Goal: Transaction & Acquisition: Purchase product/service

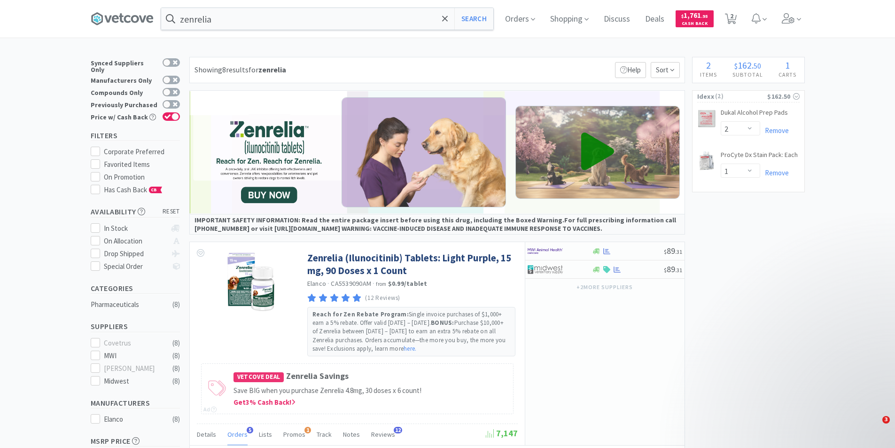
select select "2"
select select "1"
click at [229, 21] on input "zenrelia" at bounding box center [327, 19] width 332 height 22
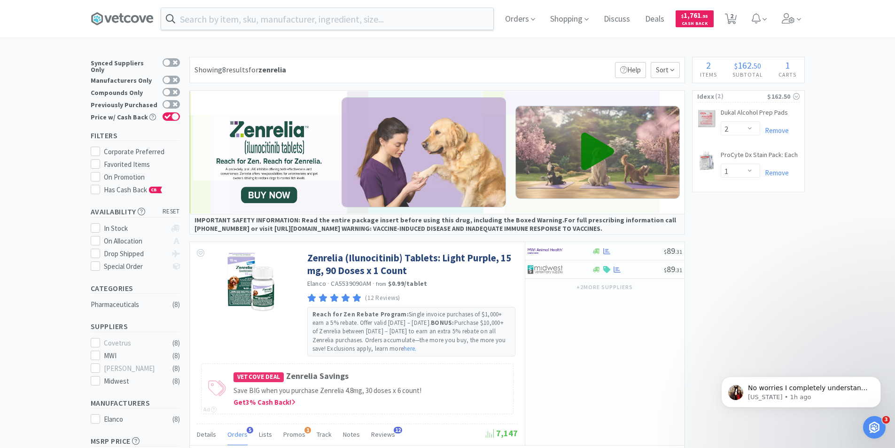
click at [774, 258] on div at bounding box center [447, 224] width 895 height 448
click at [766, 155] on link "ProCyte Dx Stain Pack: Each CB" at bounding box center [759, 156] width 77 height 13
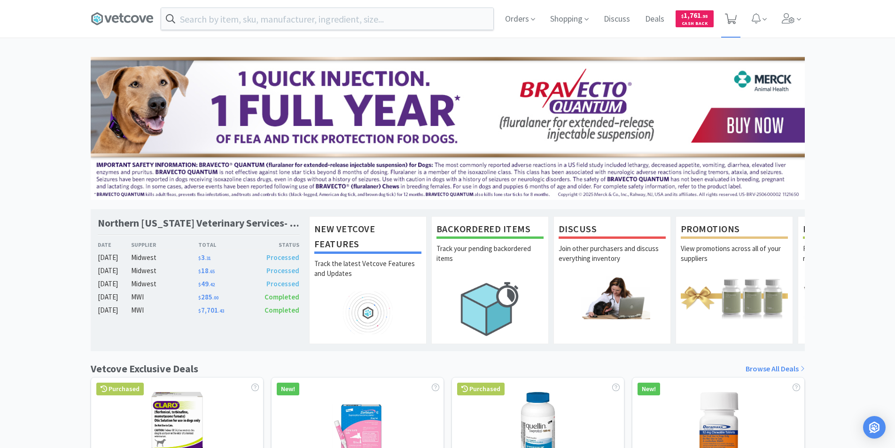
click at [733, 22] on icon at bounding box center [731, 19] width 12 height 10
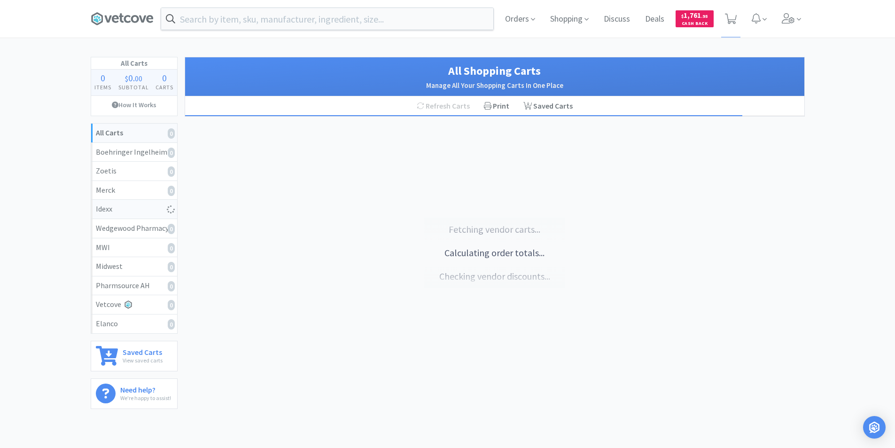
select select "2"
select select "1"
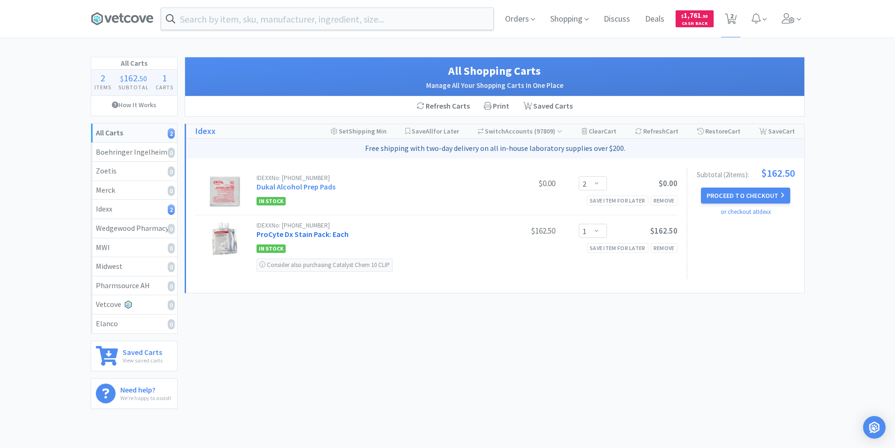
click at [326, 235] on link "ProCyte Dx Stain Pack: Each" at bounding box center [303, 233] width 92 height 9
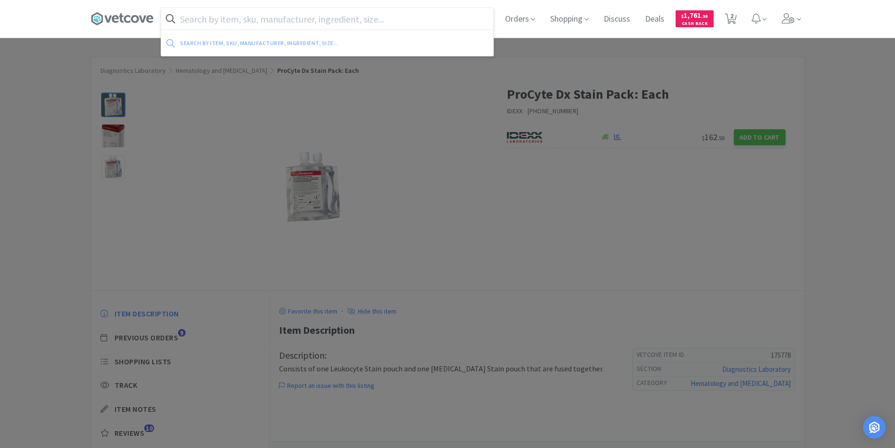
click at [344, 25] on input "text" at bounding box center [327, 19] width 332 height 22
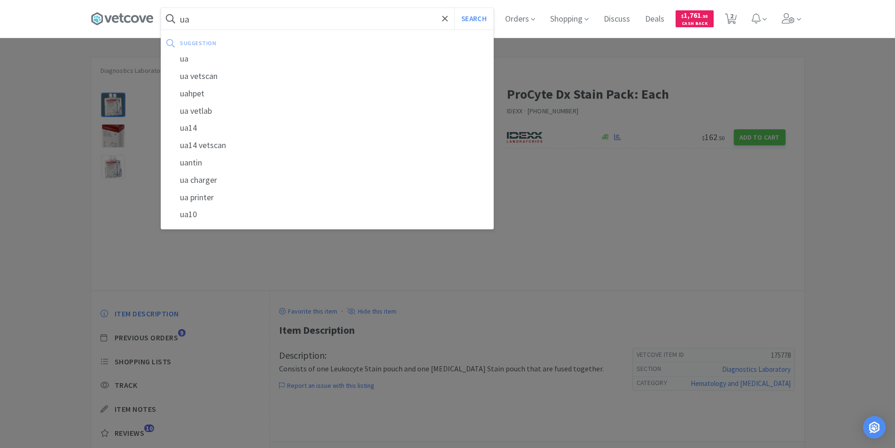
type input "u"
click at [217, 108] on div "sedivue" at bounding box center [327, 110] width 332 height 17
type input "sedivue"
select select "2"
select select "1"
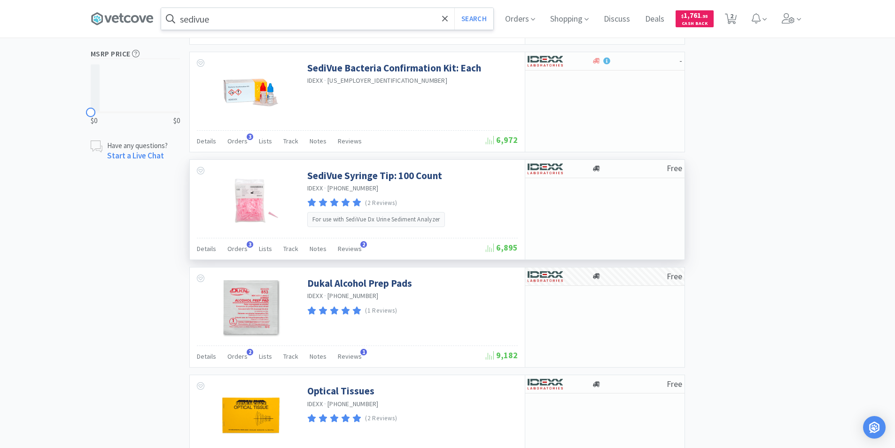
scroll to position [403, 0]
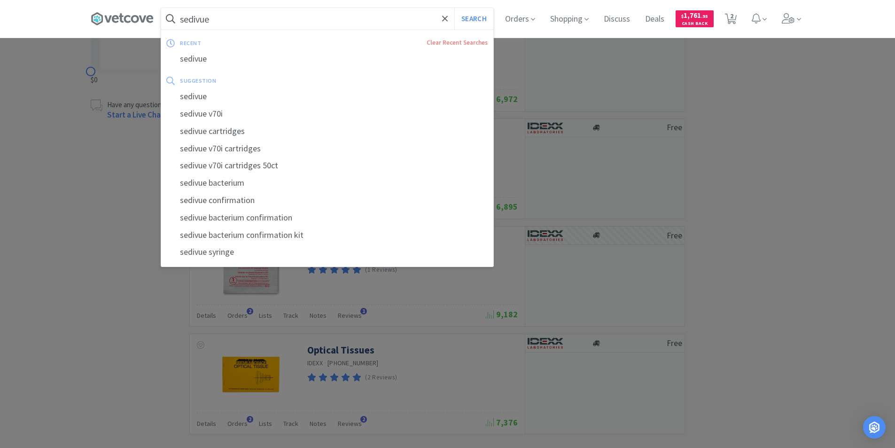
click at [236, 23] on input "sedivue" at bounding box center [327, 19] width 332 height 22
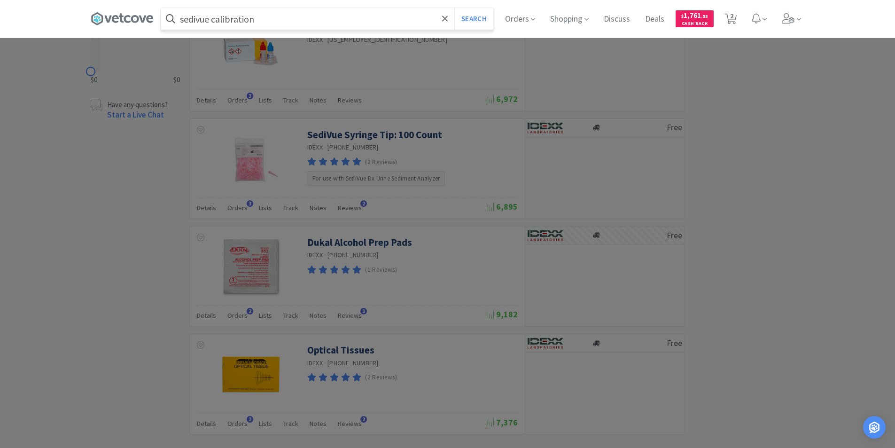
type input "sedivue calibration"
click at [454, 8] on button "Search" at bounding box center [473, 19] width 39 height 22
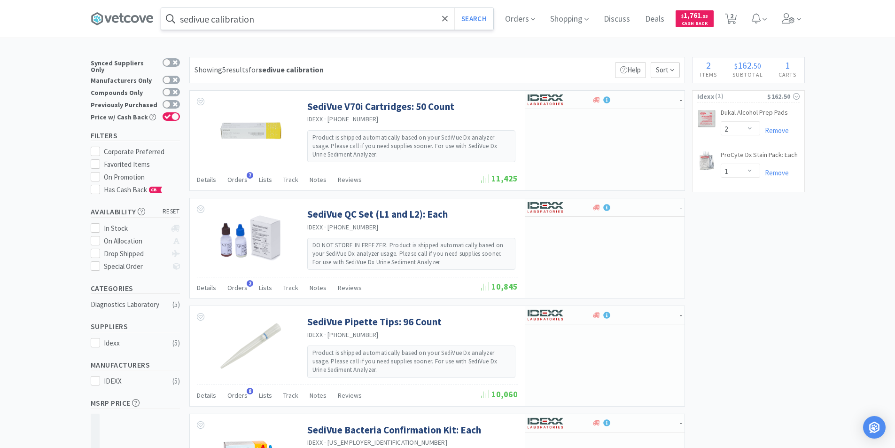
click at [275, 23] on input "sedivue calibration" at bounding box center [327, 19] width 332 height 22
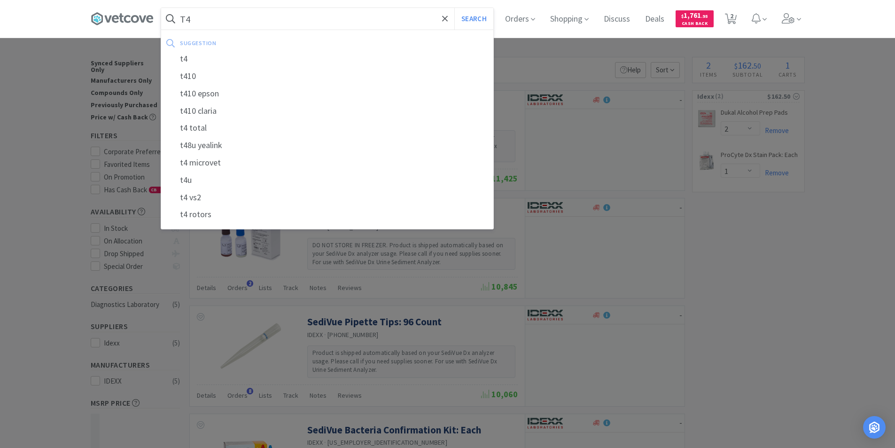
type input "T4"
click at [454, 8] on button "Search" at bounding box center [473, 19] width 39 height 22
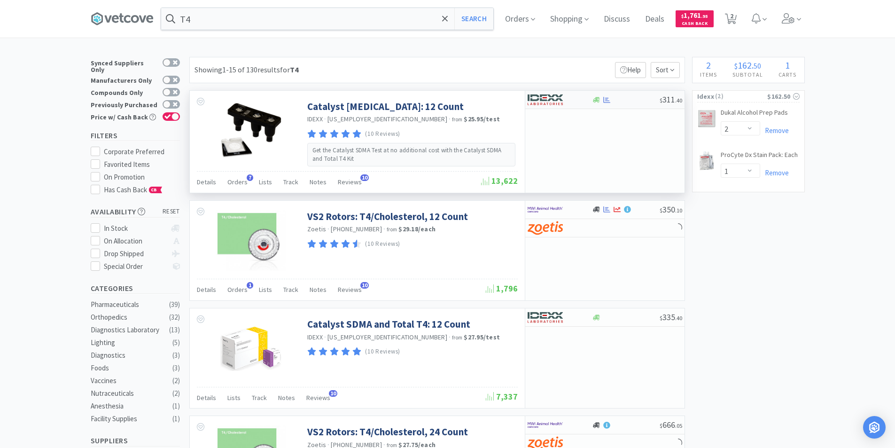
click at [614, 97] on div at bounding box center [626, 99] width 68 height 7
select select "1"
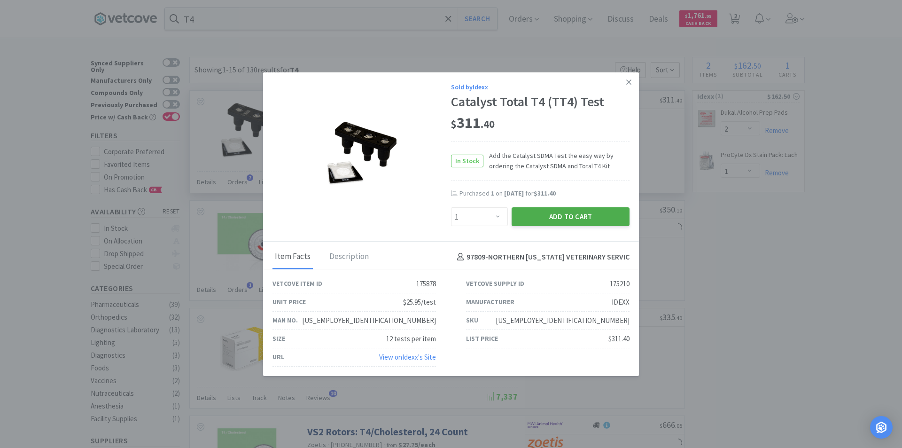
click at [594, 219] on button "Add to Cart" at bounding box center [571, 216] width 118 height 19
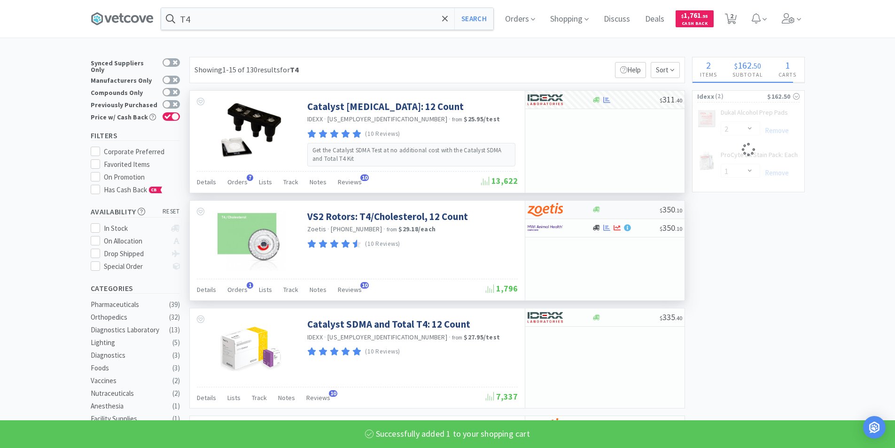
select select "1"
select select "2"
select select "1"
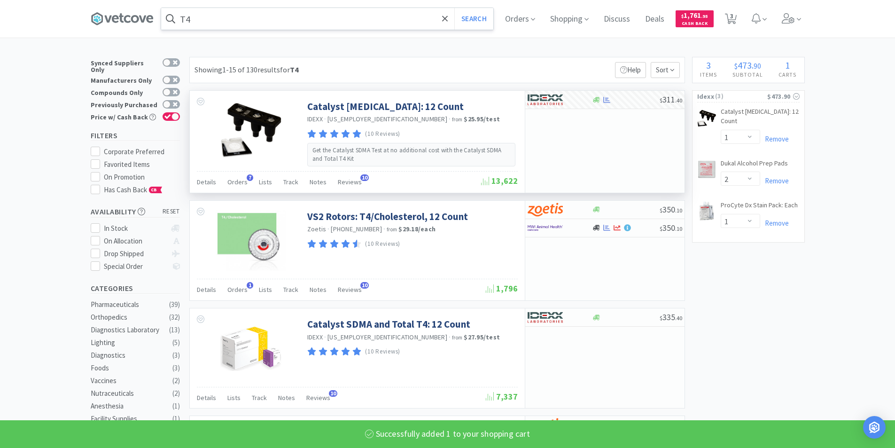
click at [206, 16] on input "T4" at bounding box center [327, 19] width 332 height 22
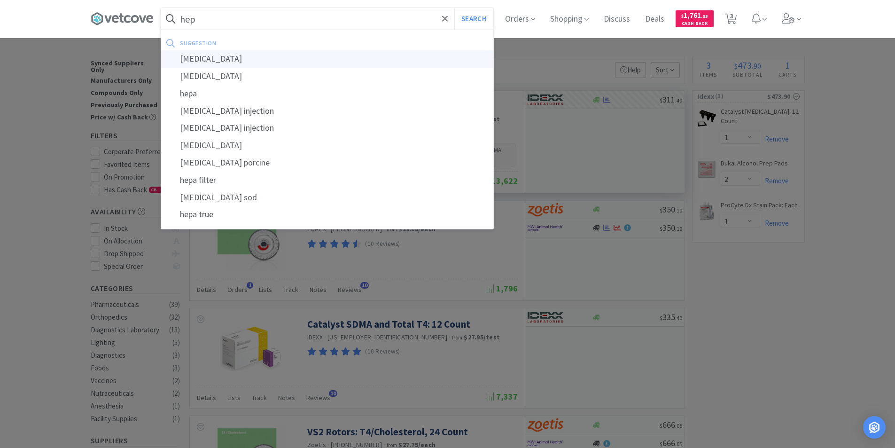
click at [203, 60] on div "heparin" at bounding box center [327, 58] width 332 height 17
type input "heparin"
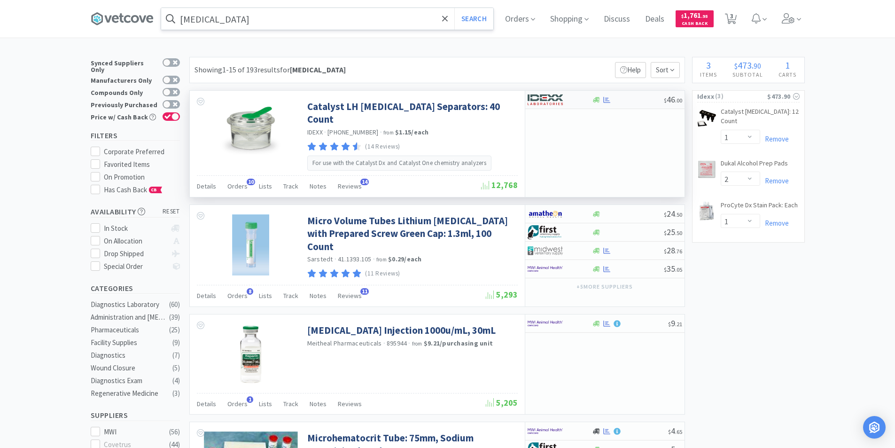
click at [591, 103] on div at bounding box center [560, 100] width 64 height 16
select select "1"
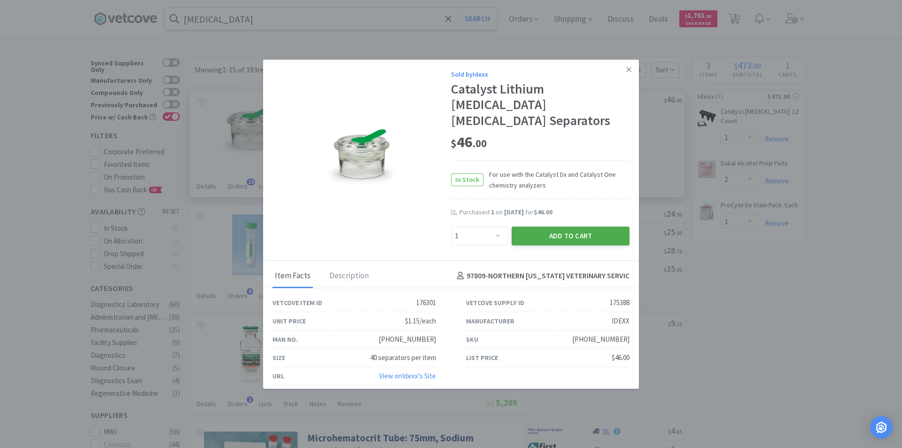
click at [587, 227] on button "Add to Cart" at bounding box center [571, 236] width 118 height 19
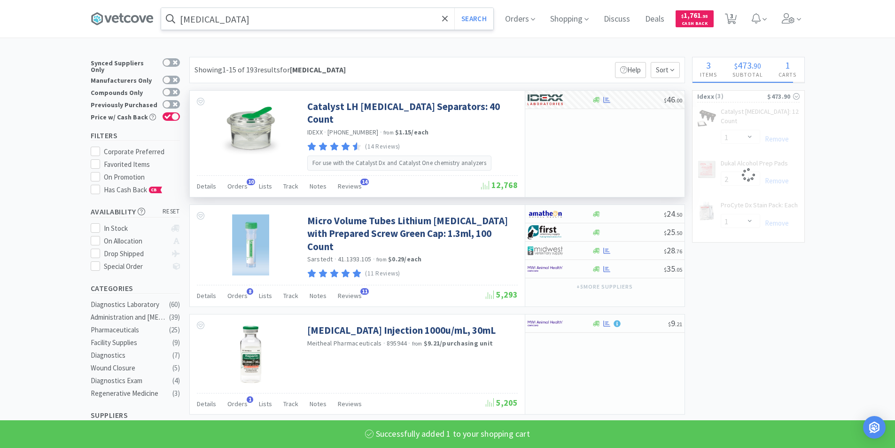
select select "1"
select select "2"
select select "1"
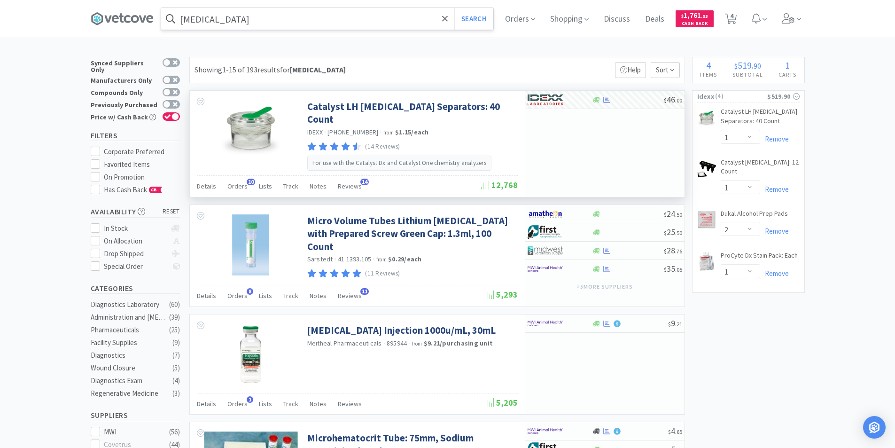
click at [245, 20] on input "heparin" at bounding box center [327, 19] width 332 height 22
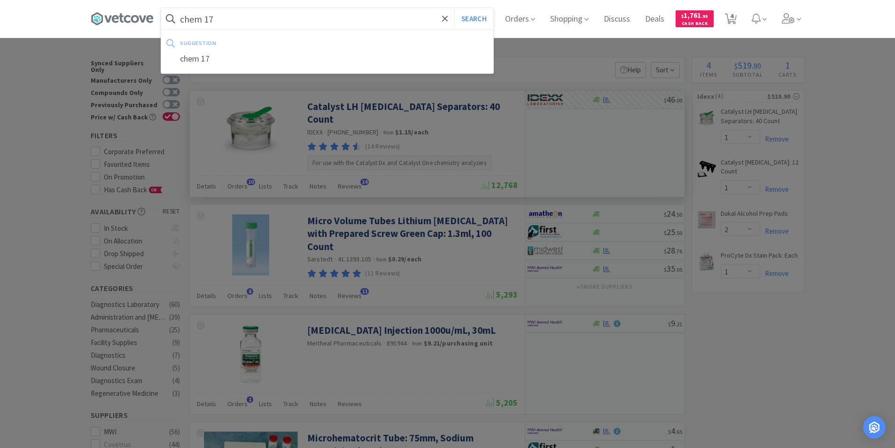
type input "chem 17"
click at [454, 8] on button "Search" at bounding box center [473, 19] width 39 height 22
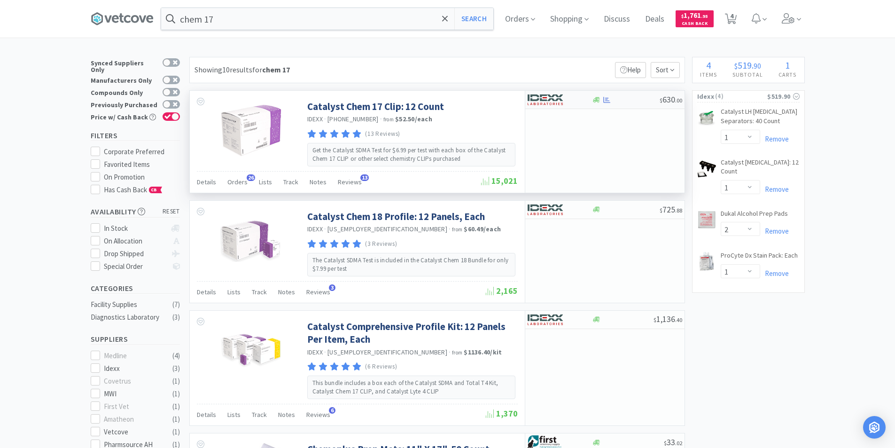
click at [571, 103] on div at bounding box center [554, 100] width 52 height 16
select select "1"
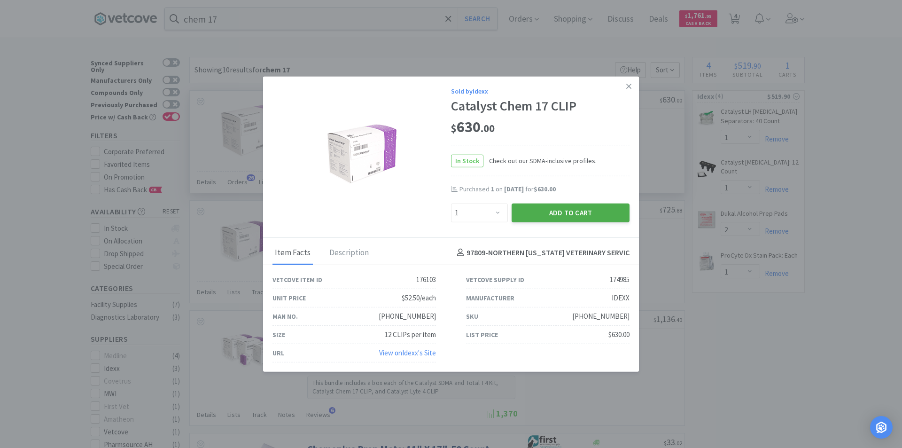
click at [568, 212] on button "Add to Cart" at bounding box center [571, 212] width 118 height 19
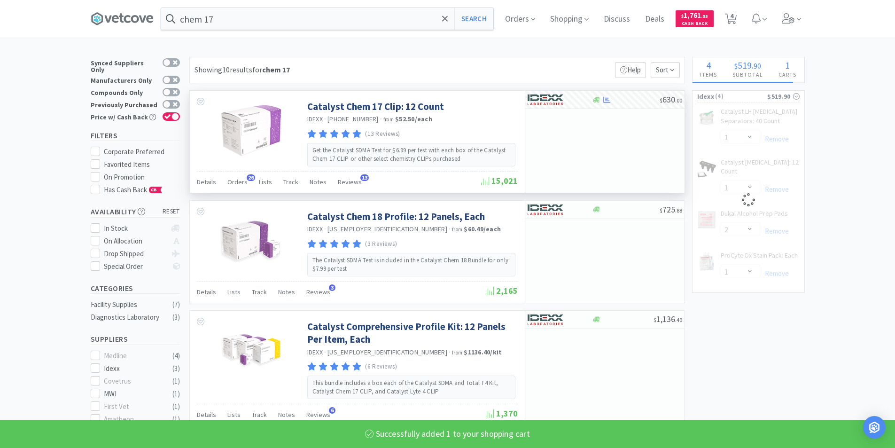
select select "1"
select select "2"
select select "1"
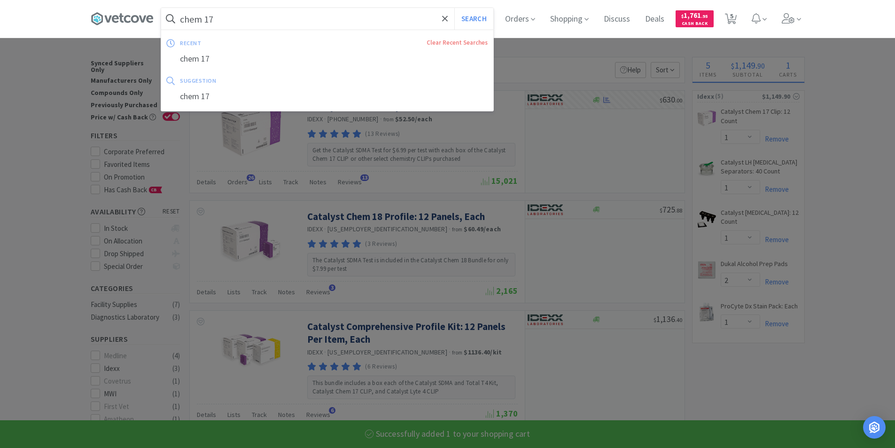
click at [247, 23] on input "chem 17" at bounding box center [327, 19] width 332 height 22
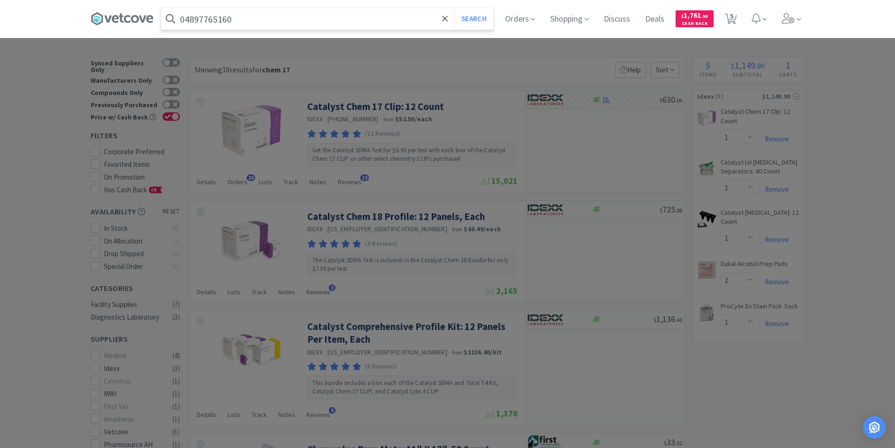
type input "04897765160"
click at [454, 8] on button "Search" at bounding box center [473, 19] width 39 height 22
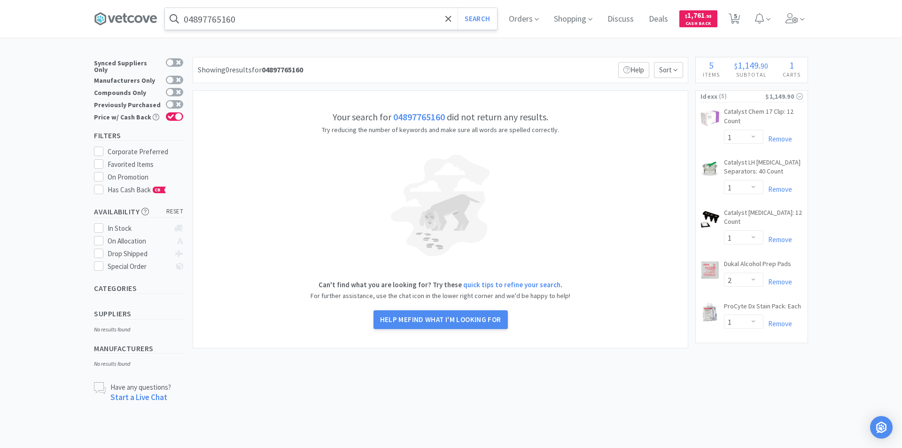
click at [263, 22] on input "04897765160" at bounding box center [331, 19] width 332 height 22
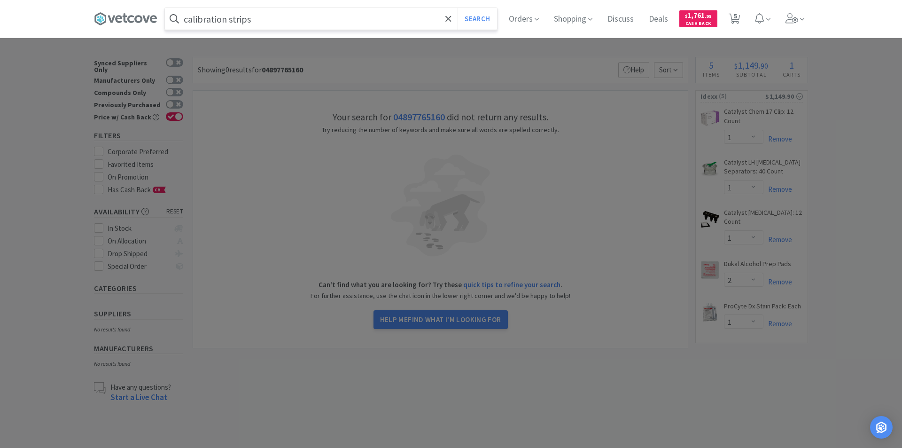
type input "calibration strips"
click at [458, 8] on button "Search" at bounding box center [477, 19] width 39 height 22
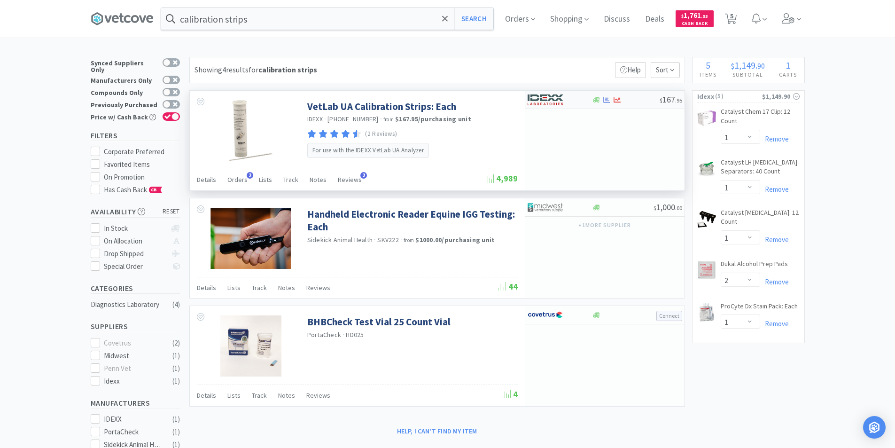
click at [611, 104] on div "$ 167 . 95" at bounding box center [604, 100] width 159 height 18
select select "1"
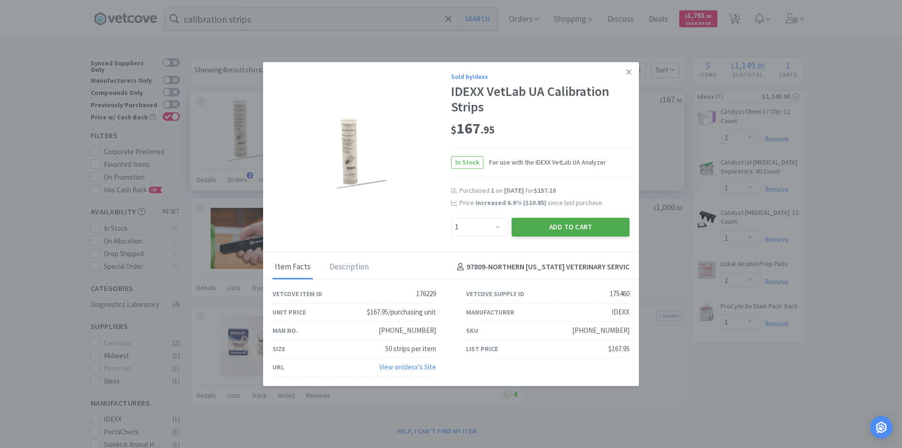
click at [598, 224] on button "Add to Cart" at bounding box center [571, 227] width 118 height 19
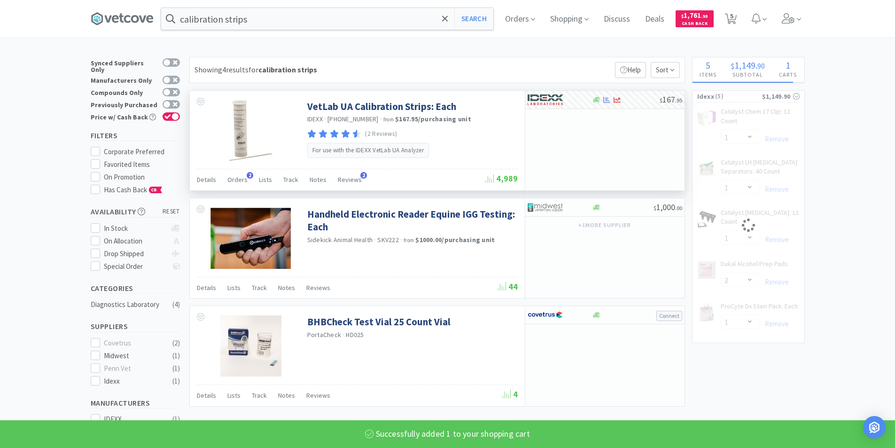
select select "1"
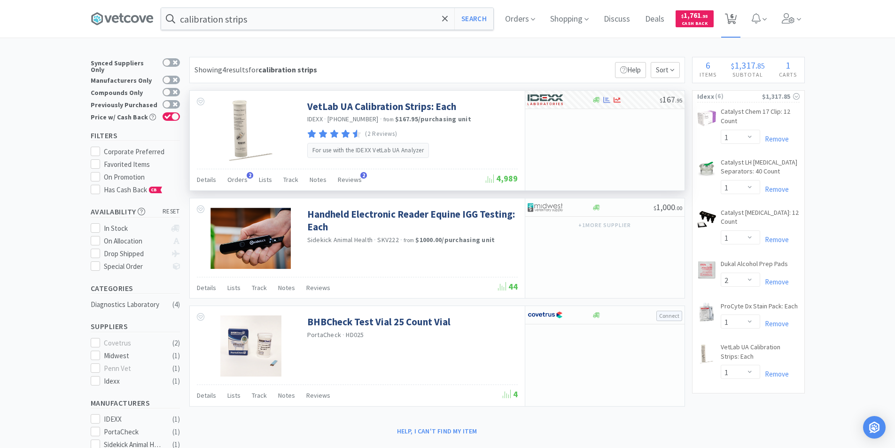
click at [737, 23] on icon at bounding box center [731, 19] width 12 height 10
select select "1"
select select "2"
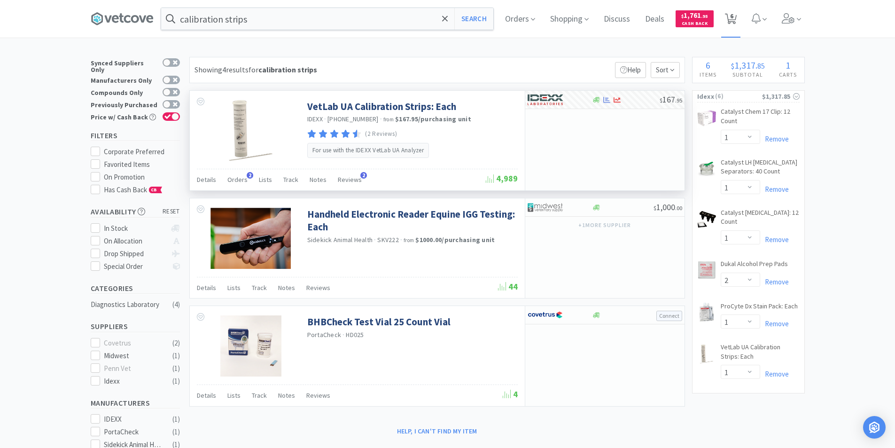
select select "1"
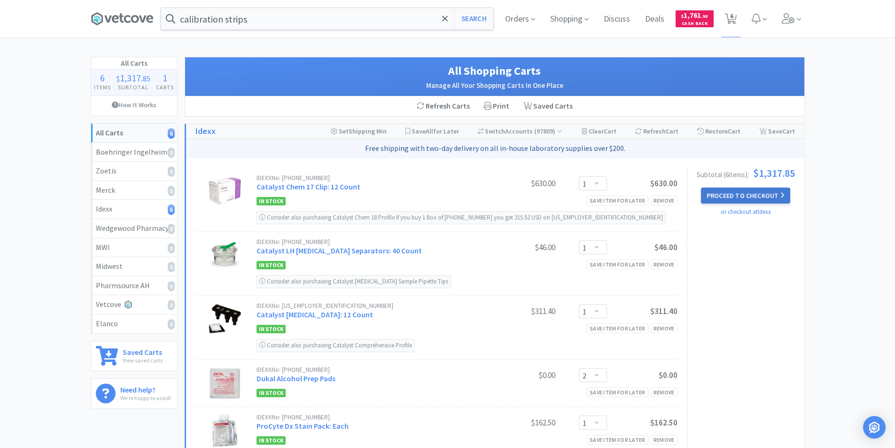
click at [756, 195] on button "Proceed to Checkout" at bounding box center [745, 196] width 89 height 16
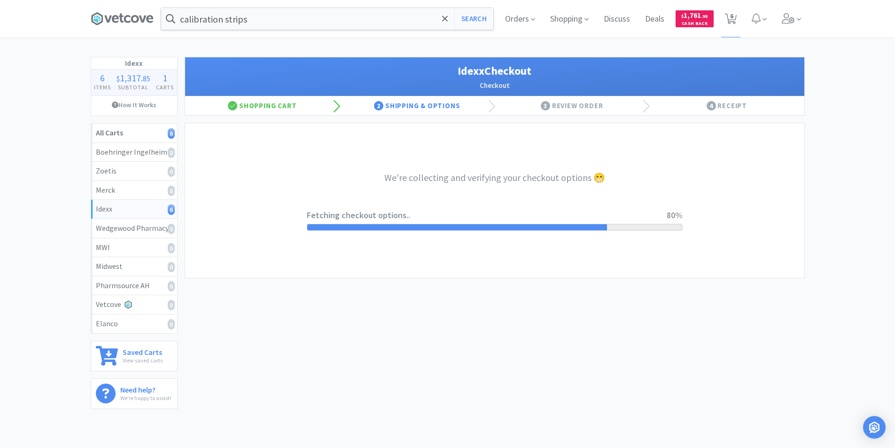
select select "904"
select select "003"
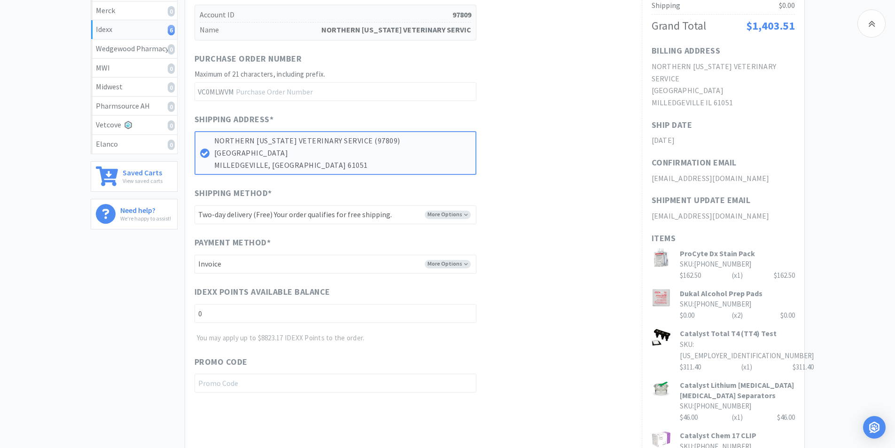
scroll to position [188, 0]
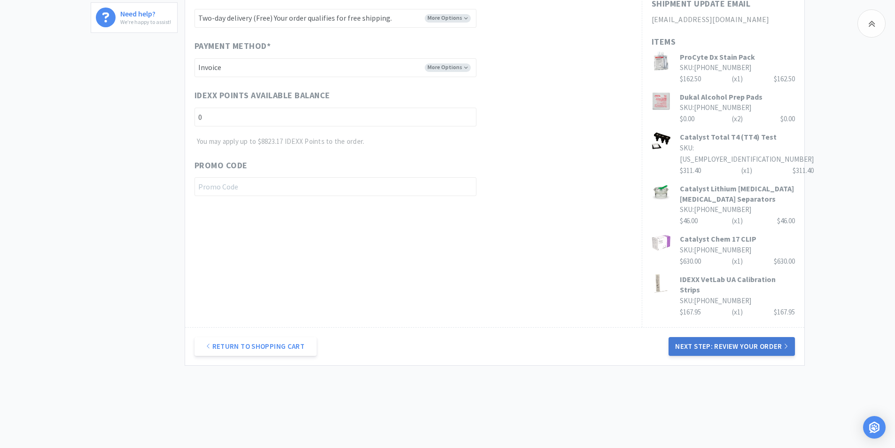
click at [703, 337] on button "Next Step: Review Your Order" at bounding box center [732, 346] width 126 height 19
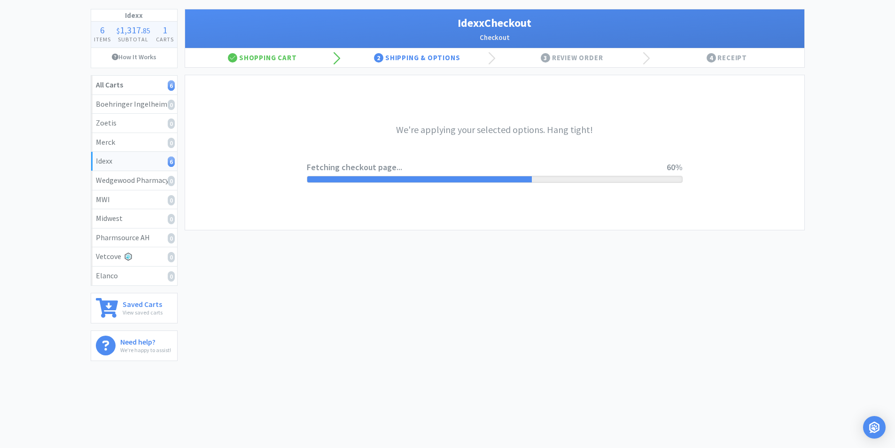
scroll to position [0, 0]
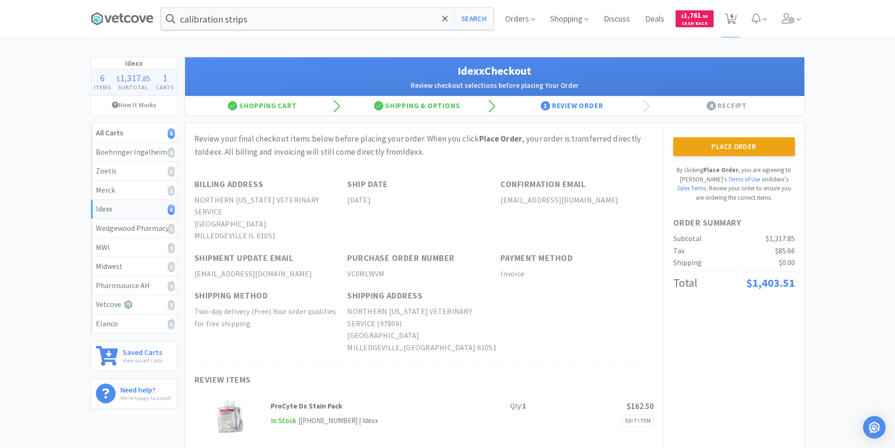
click at [706, 149] on button "Place Order" at bounding box center [734, 146] width 122 height 19
